Goal: Transaction & Acquisition: Download file/media

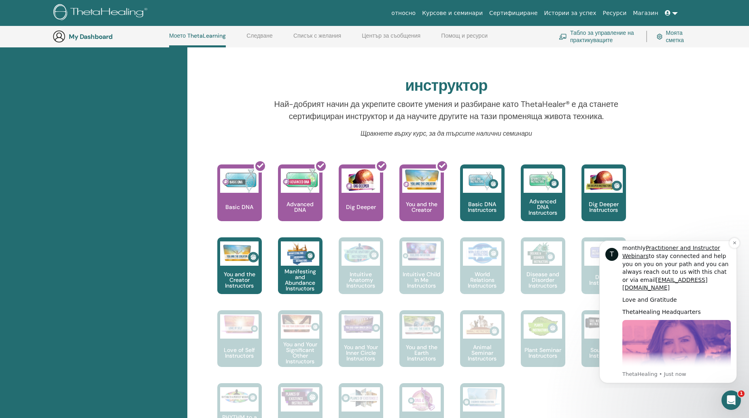
scroll to position [381, 0]
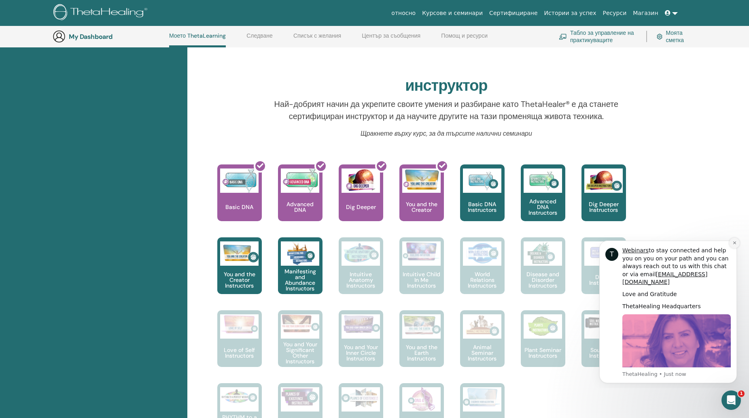
click at [732, 243] on button "Dismiss notification" at bounding box center [734, 243] width 11 height 11
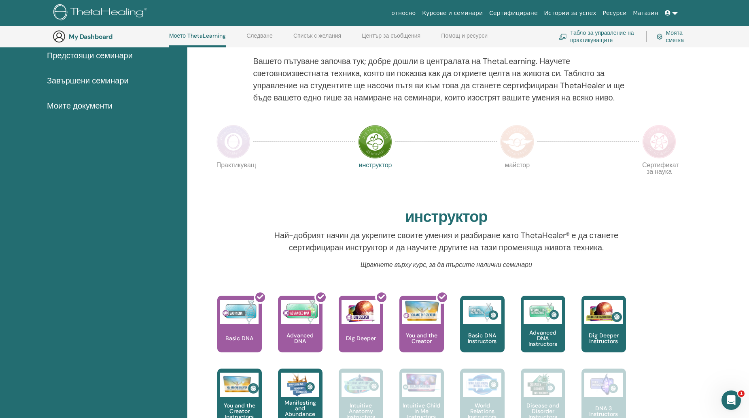
scroll to position [0, 0]
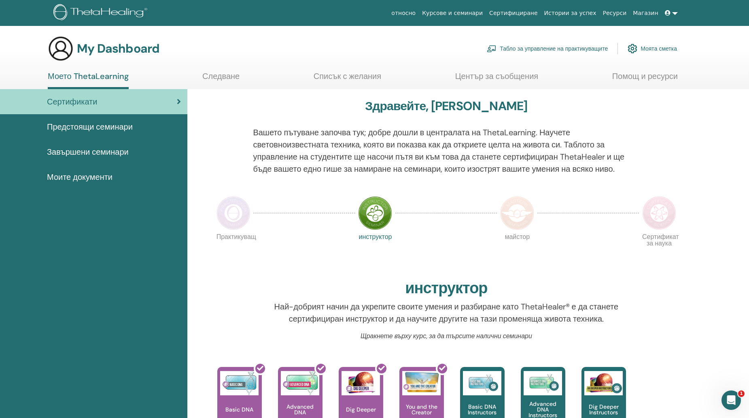
click at [102, 151] on span "Завършени семинари" at bounding box center [88, 152] width 82 height 12
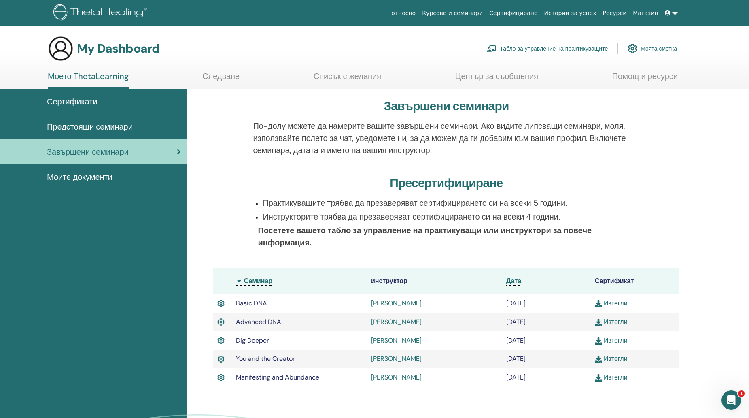
click at [612, 303] on link "Изтегли" at bounding box center [611, 303] width 33 height 9
drag, startPoint x: 272, startPoint y: 304, endPoint x: 236, endPoint y: 303, distance: 36.0
click at [236, 303] on td "Basic DNA" at bounding box center [299, 303] width 135 height 19
copy span "Basic DNA"
drag, startPoint x: 289, startPoint y: 321, endPoint x: 236, endPoint y: 325, distance: 52.8
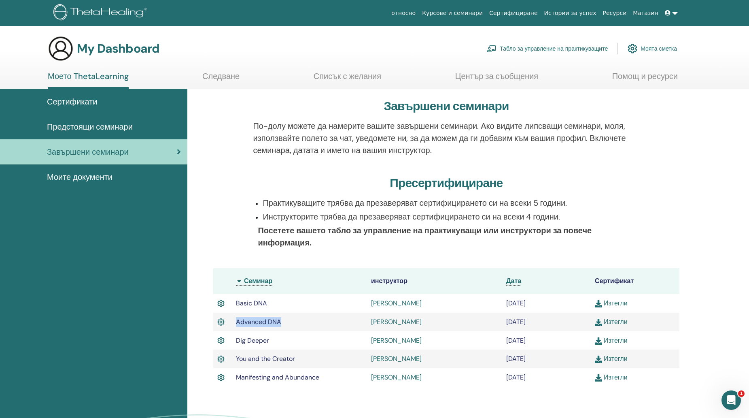
click at [236, 325] on td "Advanced DNA" at bounding box center [299, 322] width 135 height 19
copy span "Advanced DNA"
click at [597, 322] on img at bounding box center [598, 322] width 7 height 7
drag, startPoint x: 280, startPoint y: 340, endPoint x: 234, endPoint y: 344, distance: 45.9
click at [234, 344] on td "Dig Deeper" at bounding box center [299, 340] width 135 height 19
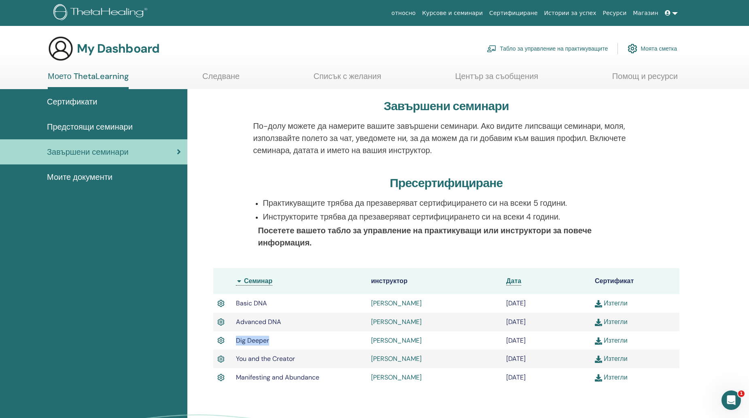
copy span "Dig Deeper"
click at [608, 339] on link "Изтегли" at bounding box center [611, 340] width 33 height 9
click at [288, 362] on span "You and the Creator" at bounding box center [265, 358] width 59 height 9
drag, startPoint x: 302, startPoint y: 357, endPoint x: 235, endPoint y: 360, distance: 66.5
click at [235, 360] on td "You and the Creator" at bounding box center [299, 358] width 135 height 19
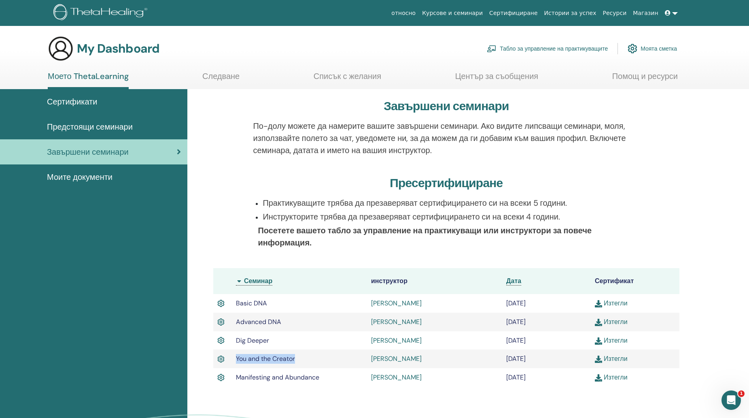
copy span "You and the Creator"
click at [611, 357] on link "Изтегли" at bounding box center [611, 358] width 33 height 9
click at [275, 385] on td "Manifesting and Abundance" at bounding box center [299, 377] width 135 height 19
drag, startPoint x: 328, startPoint y: 376, endPoint x: 238, endPoint y: 380, distance: 89.9
click at [238, 380] on td "Manifesting and Abundance" at bounding box center [299, 377] width 135 height 19
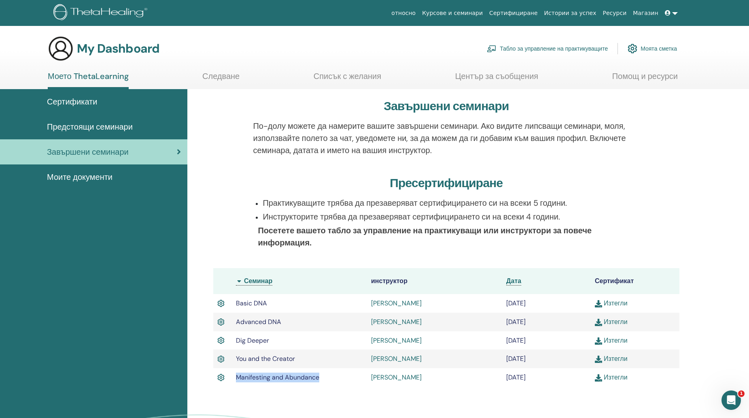
copy span "Manifesting and Abundance"
click at [619, 375] on link "Изтегли" at bounding box center [611, 377] width 33 height 9
